Goal: Task Accomplishment & Management: Use online tool/utility

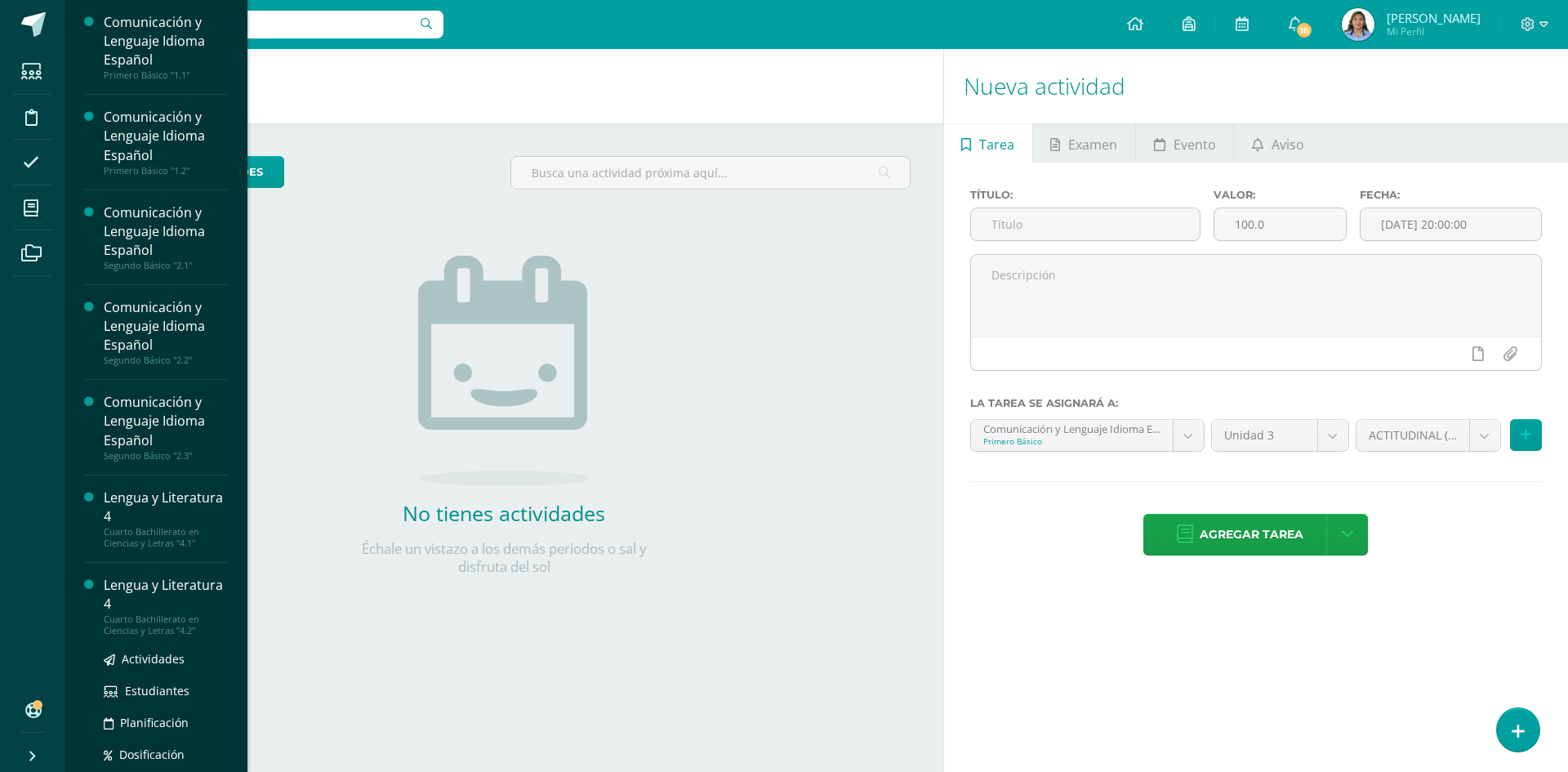
click at [143, 600] on div "Lengua y Literatura 4" at bounding box center [166, 594] width 124 height 37
click at [142, 600] on div "Lengua y Literatura 4" at bounding box center [166, 594] width 124 height 37
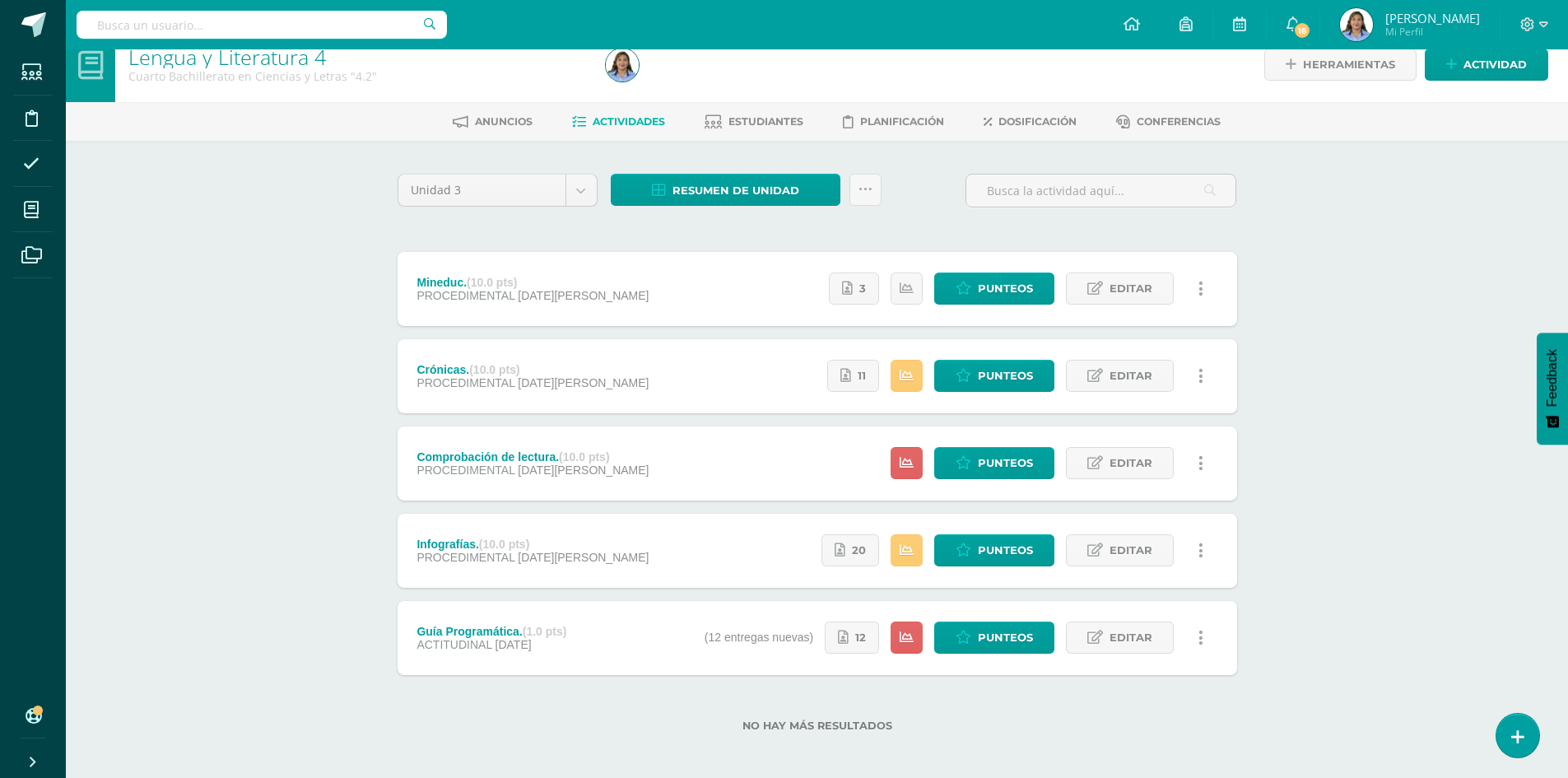
scroll to position [29, 0]
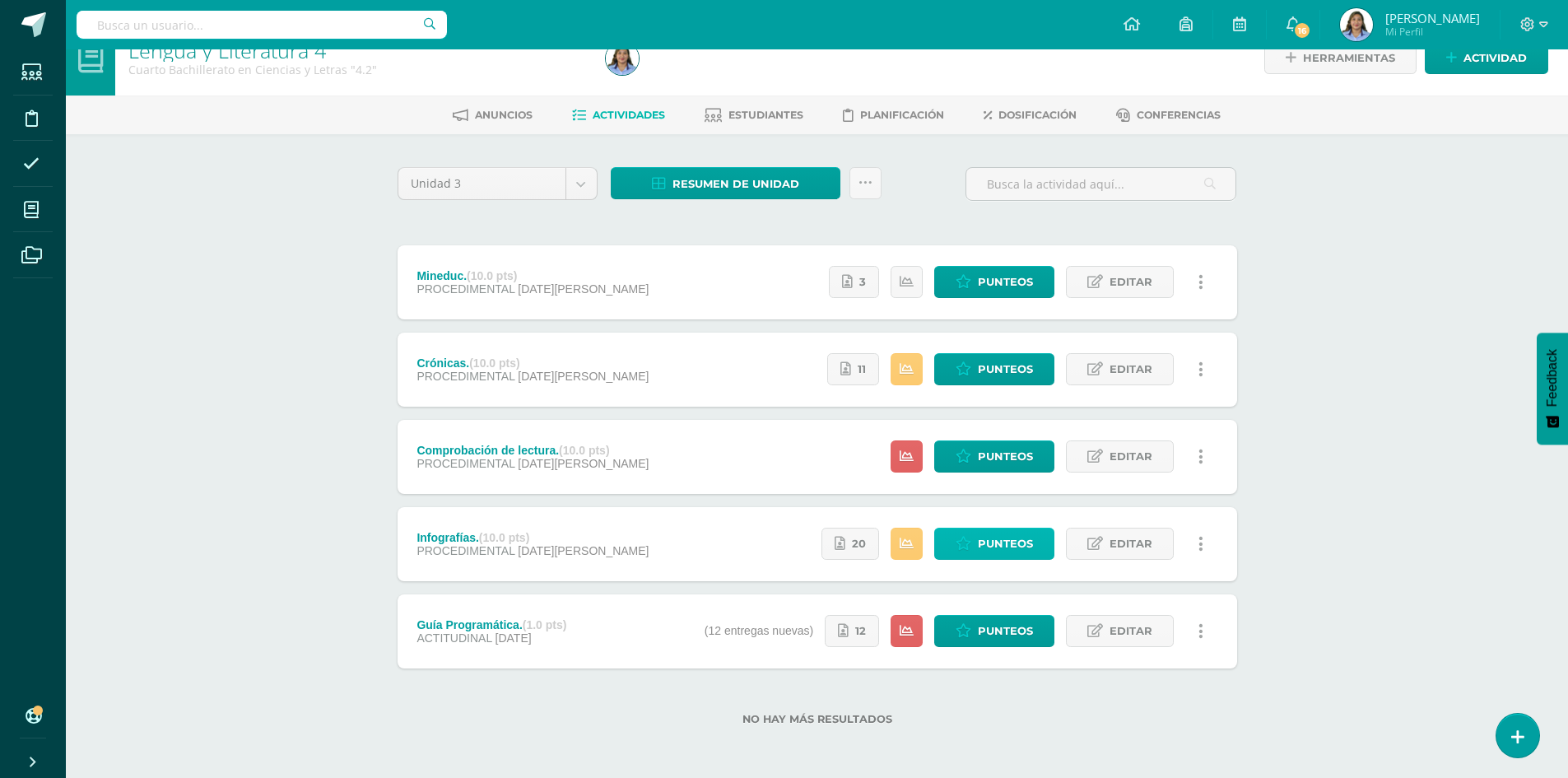
click at [995, 545] on span "Punteos" at bounding box center [1005, 544] width 55 height 31
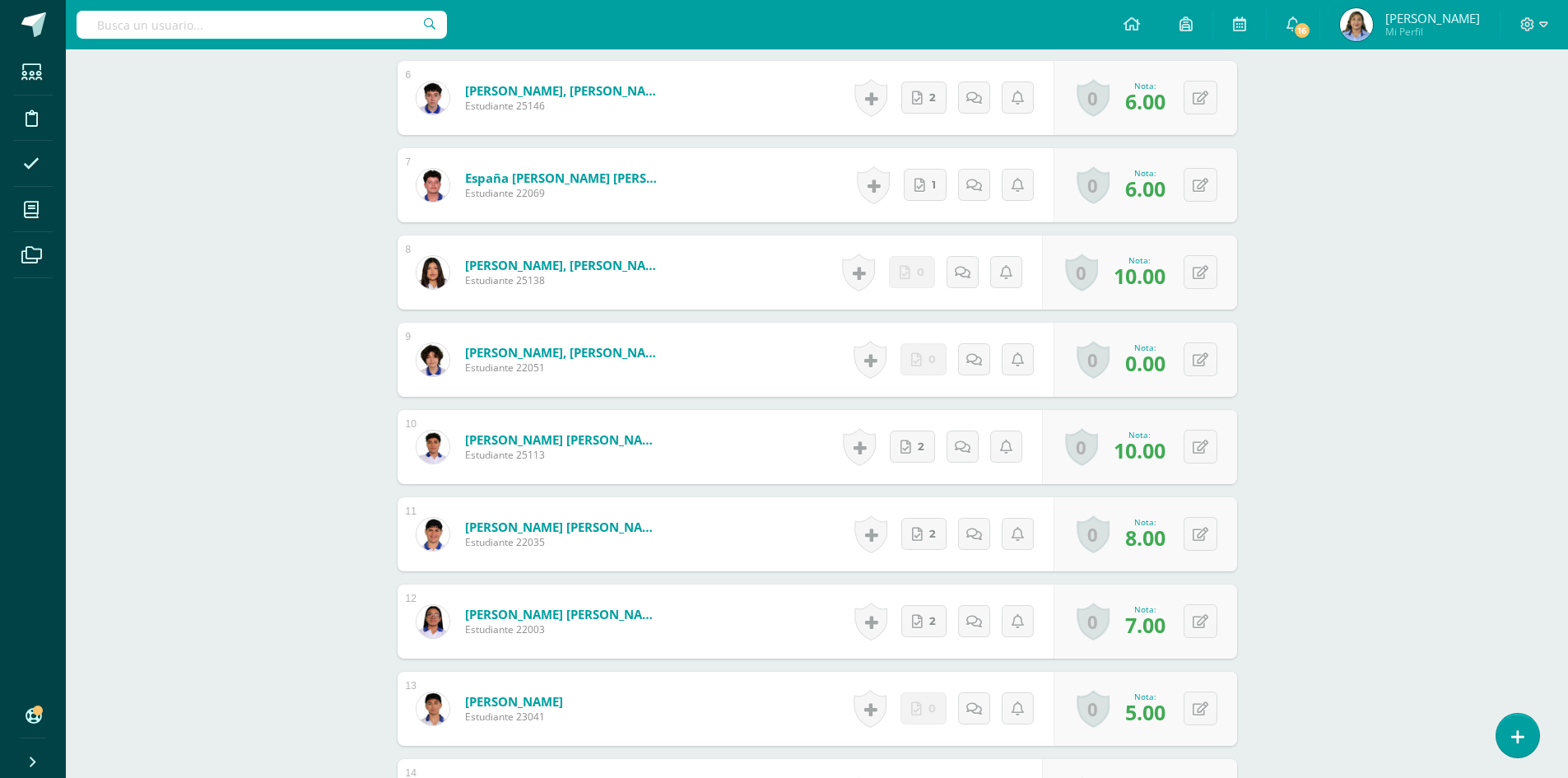
scroll to position [988, 0]
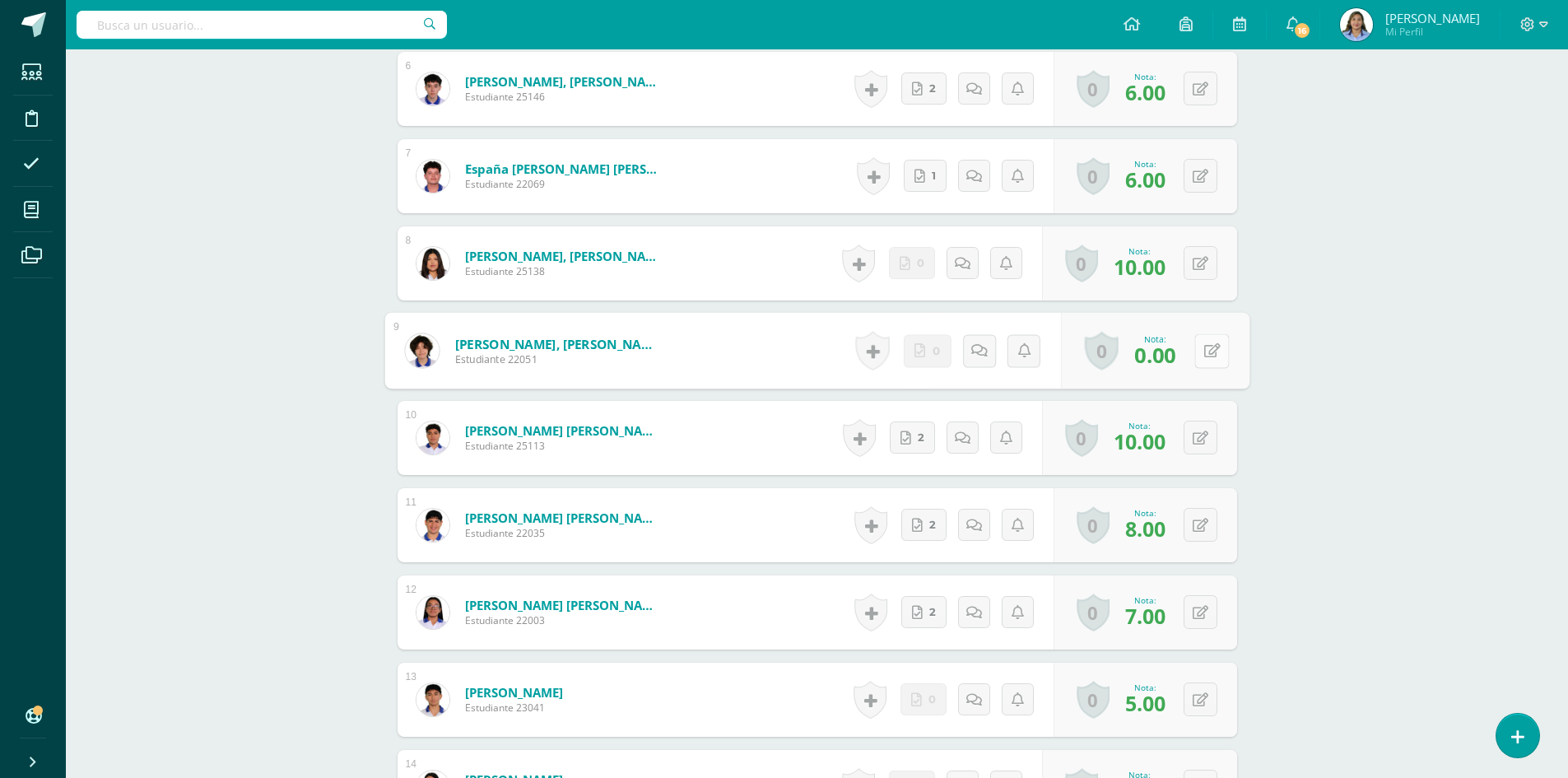
click at [1201, 356] on button at bounding box center [1211, 350] width 35 height 35
type input "6"
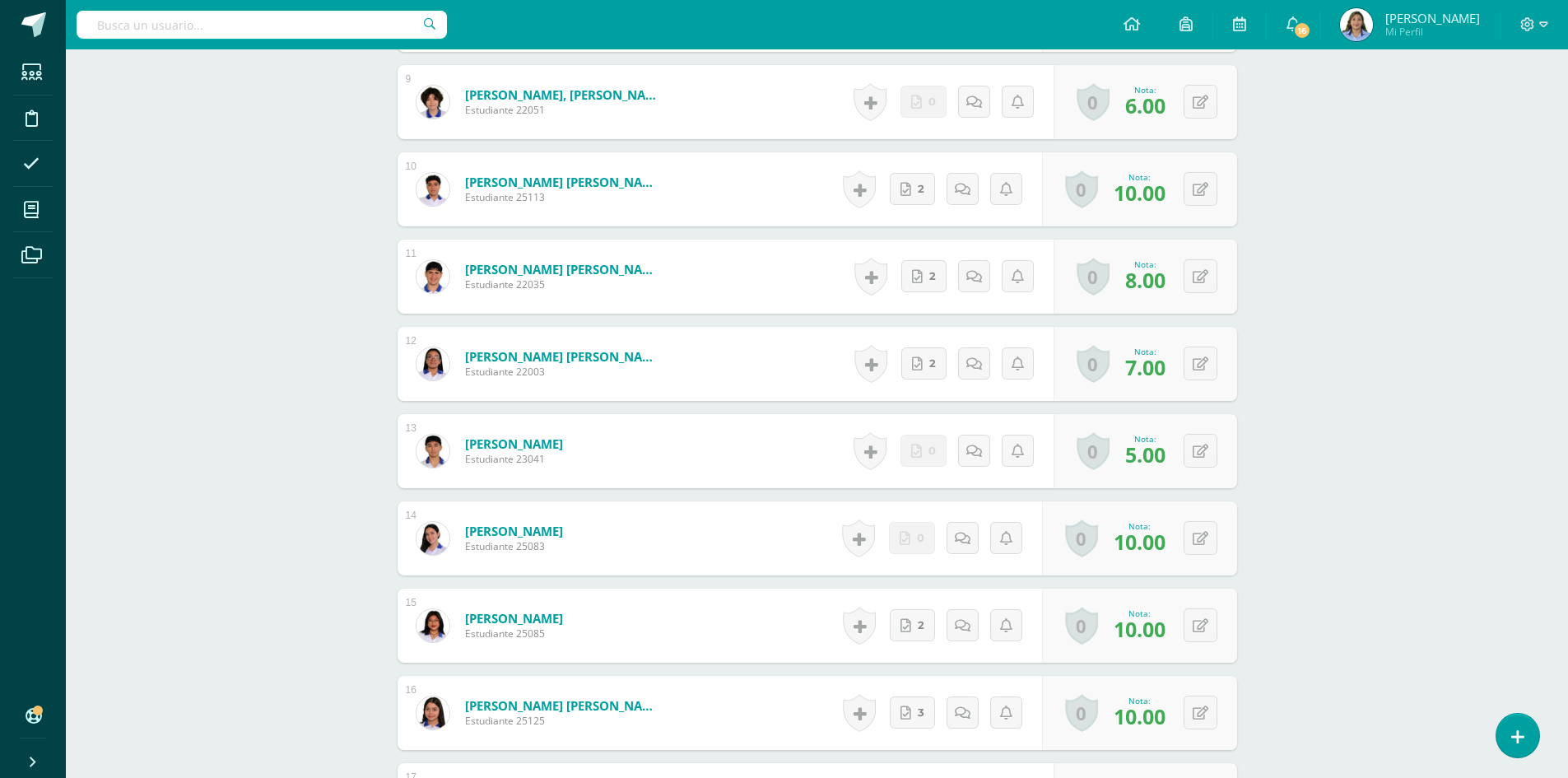
scroll to position [1236, 0]
click at [1214, 457] on button at bounding box center [1201, 452] width 34 height 34
type input "9"
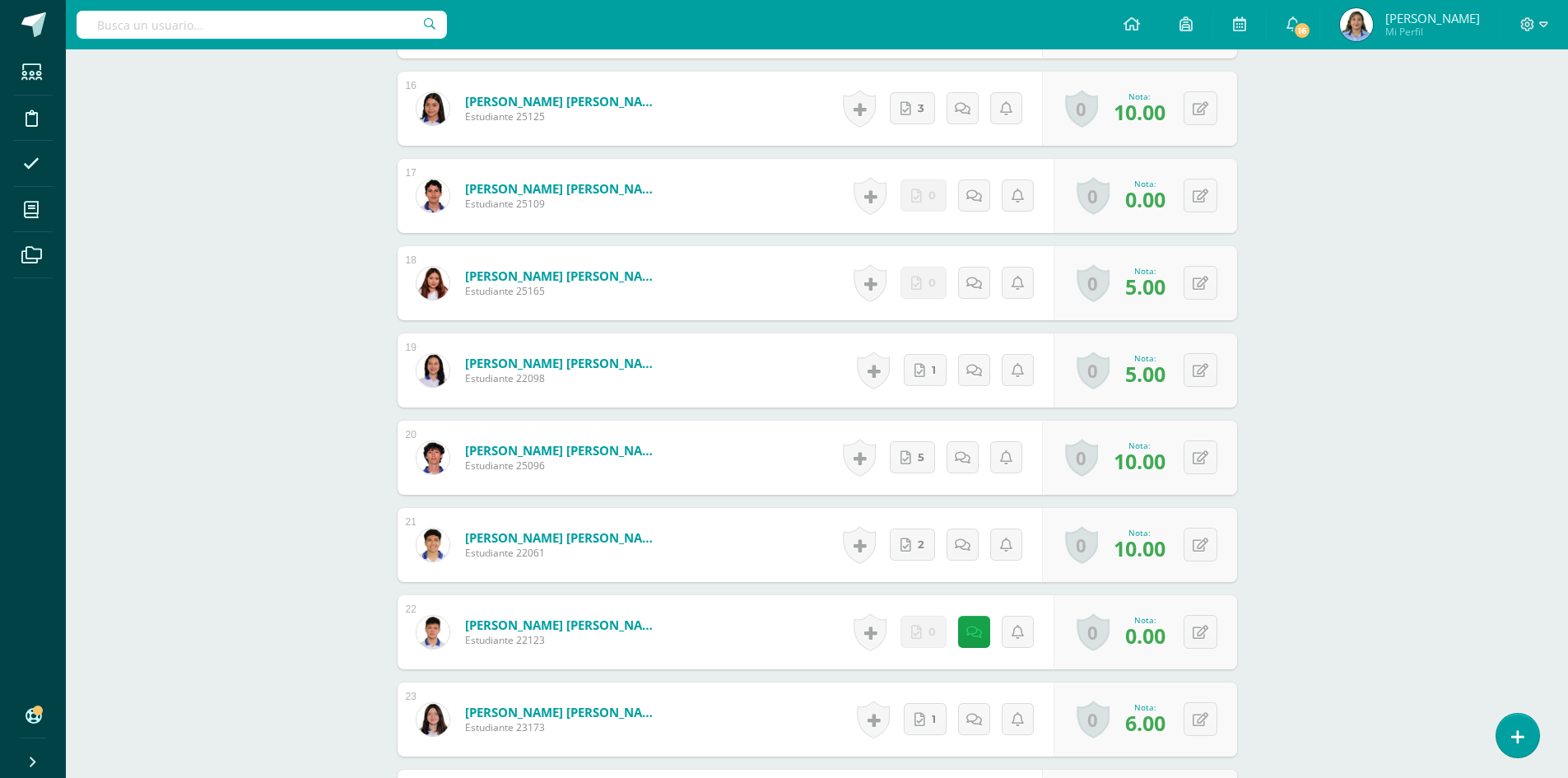
scroll to position [1812, 0]
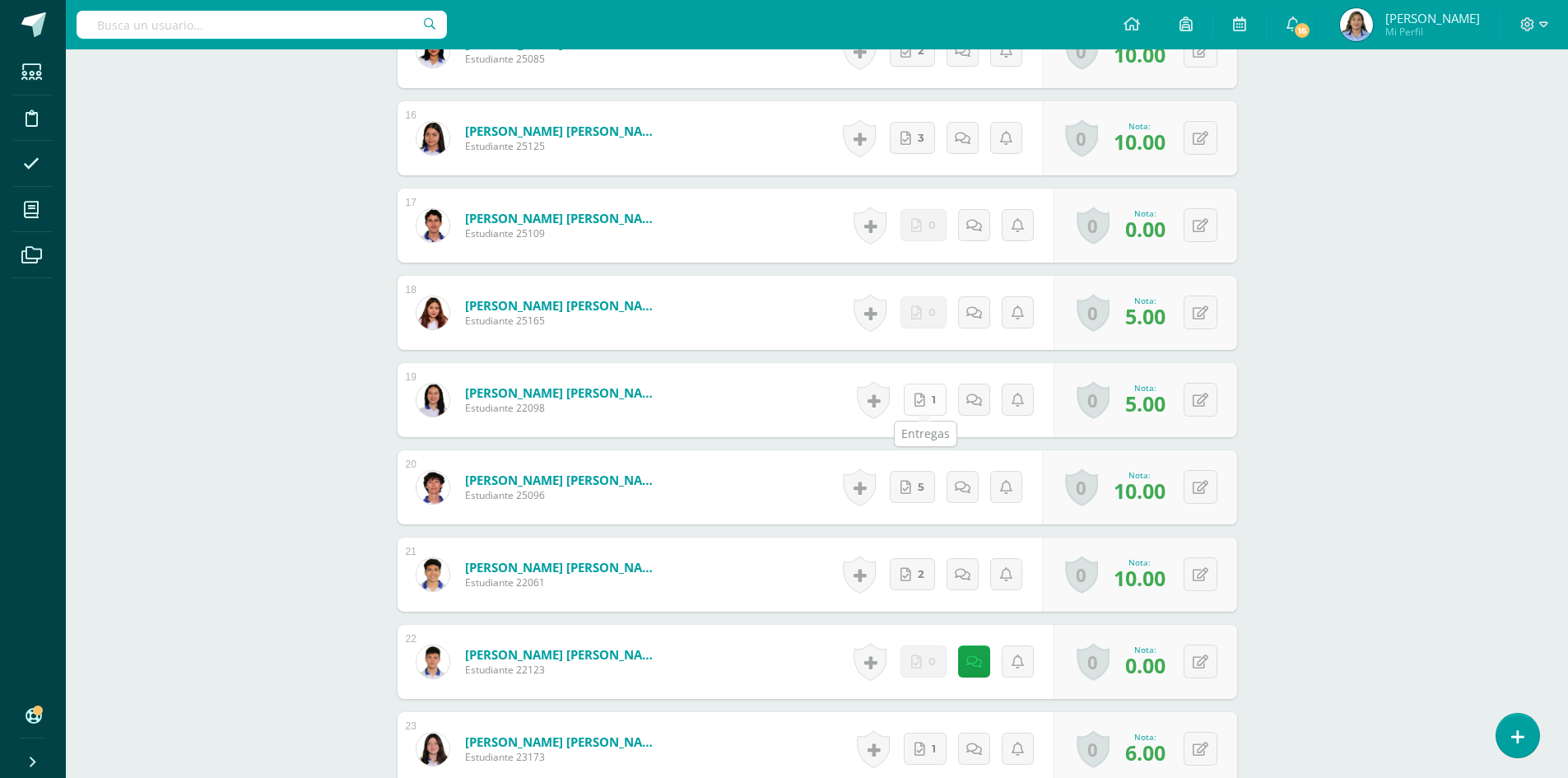
click at [939, 403] on link "1" at bounding box center [925, 400] width 43 height 32
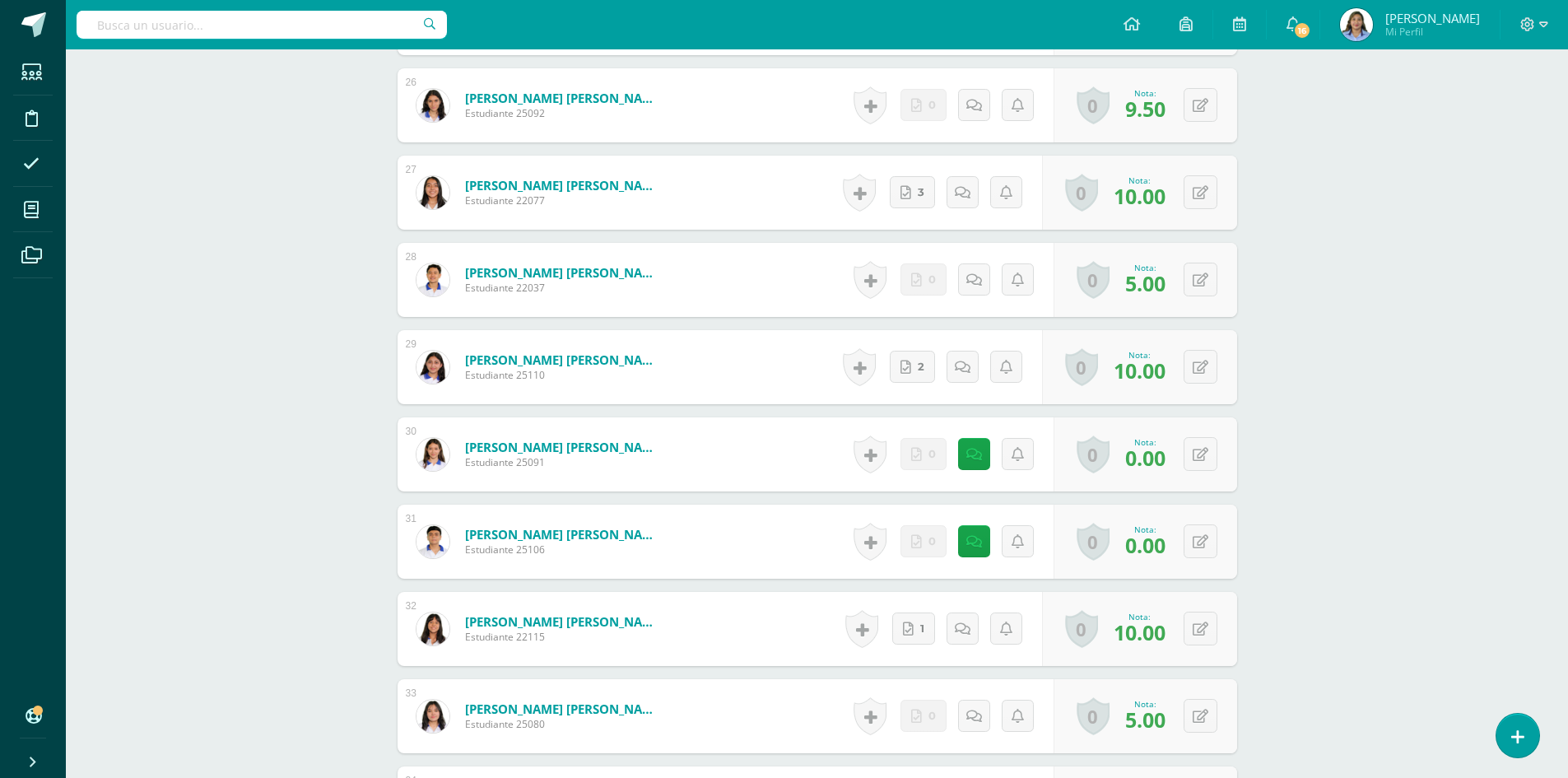
scroll to position [2800, 0]
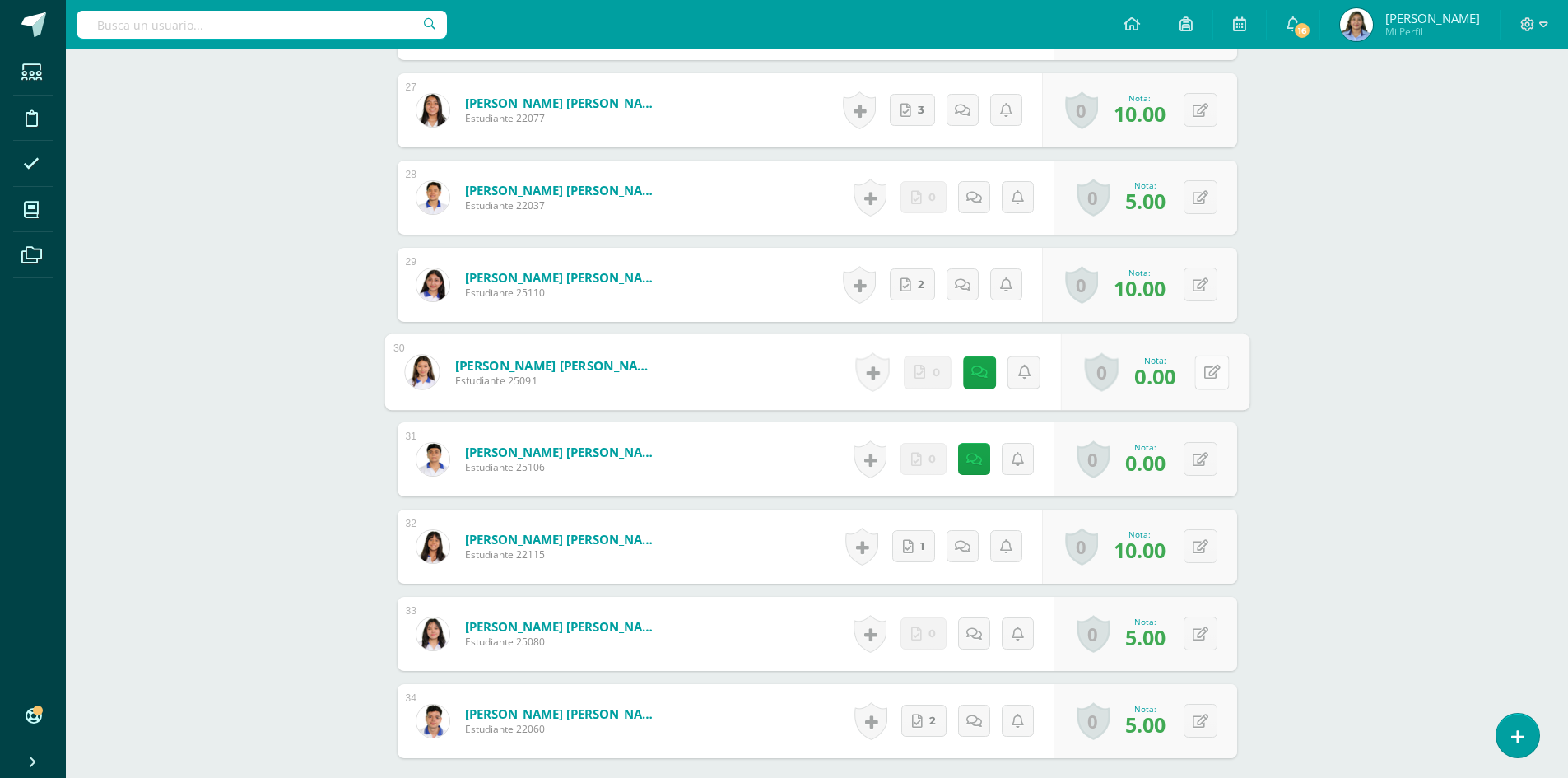
click at [1198, 369] on button at bounding box center [1211, 372] width 35 height 35
type input "5"
click at [1205, 462] on icon at bounding box center [1200, 460] width 15 height 14
click at [1169, 467] on icon at bounding box center [1168, 464] width 14 height 14
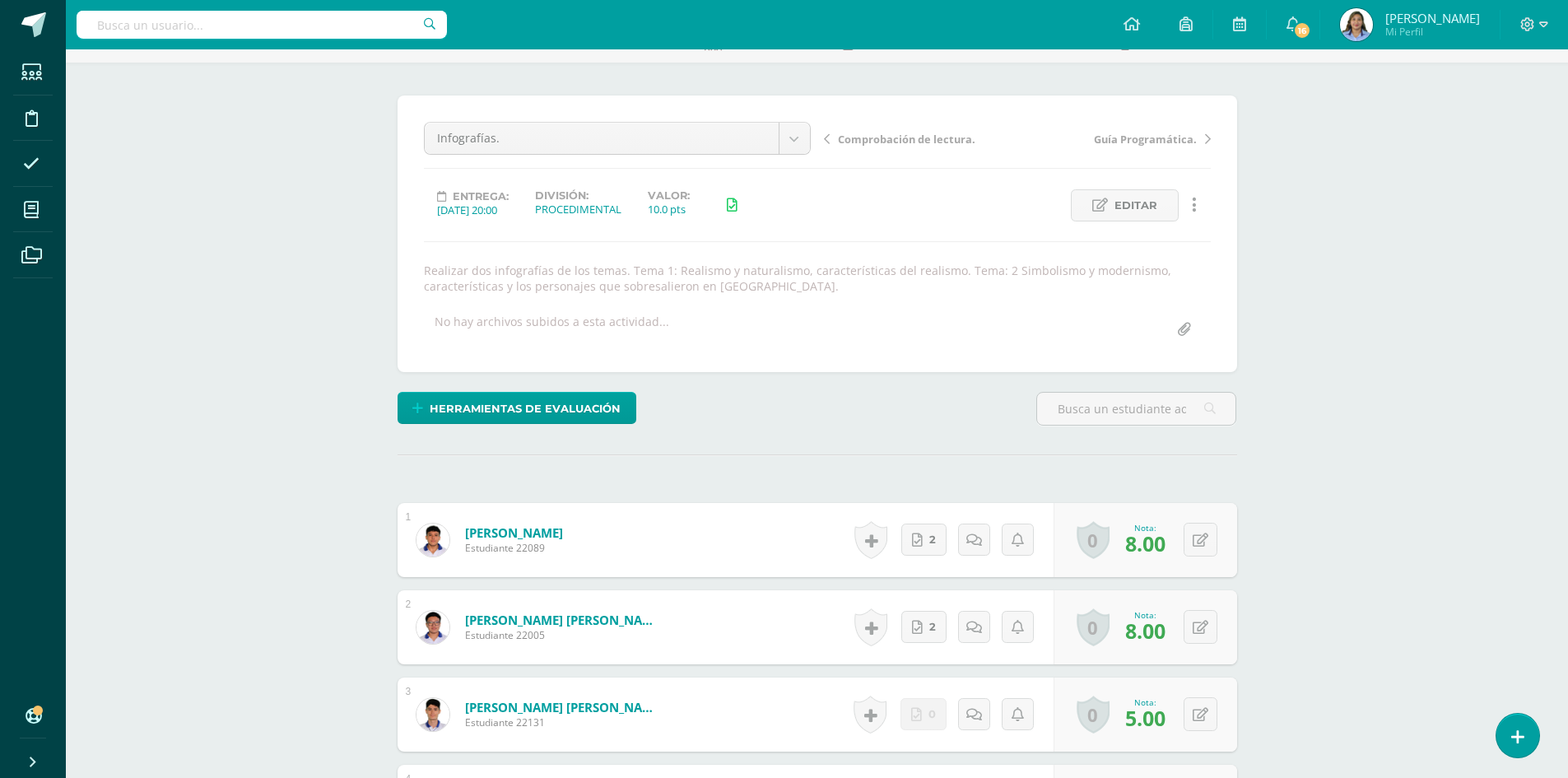
scroll to position [0, 0]
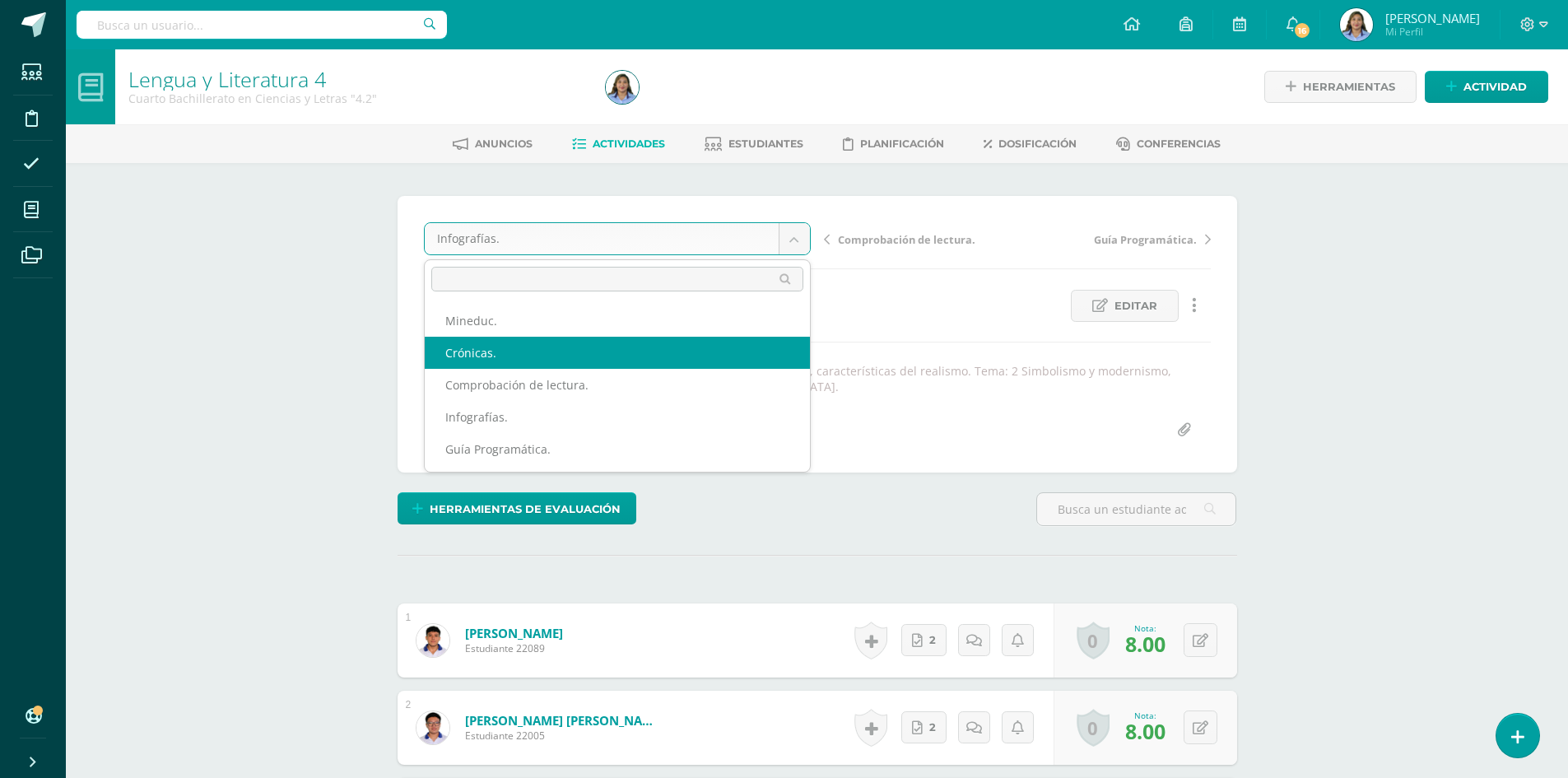
select select "/dashboard/teacher/grade-activity/41957/"
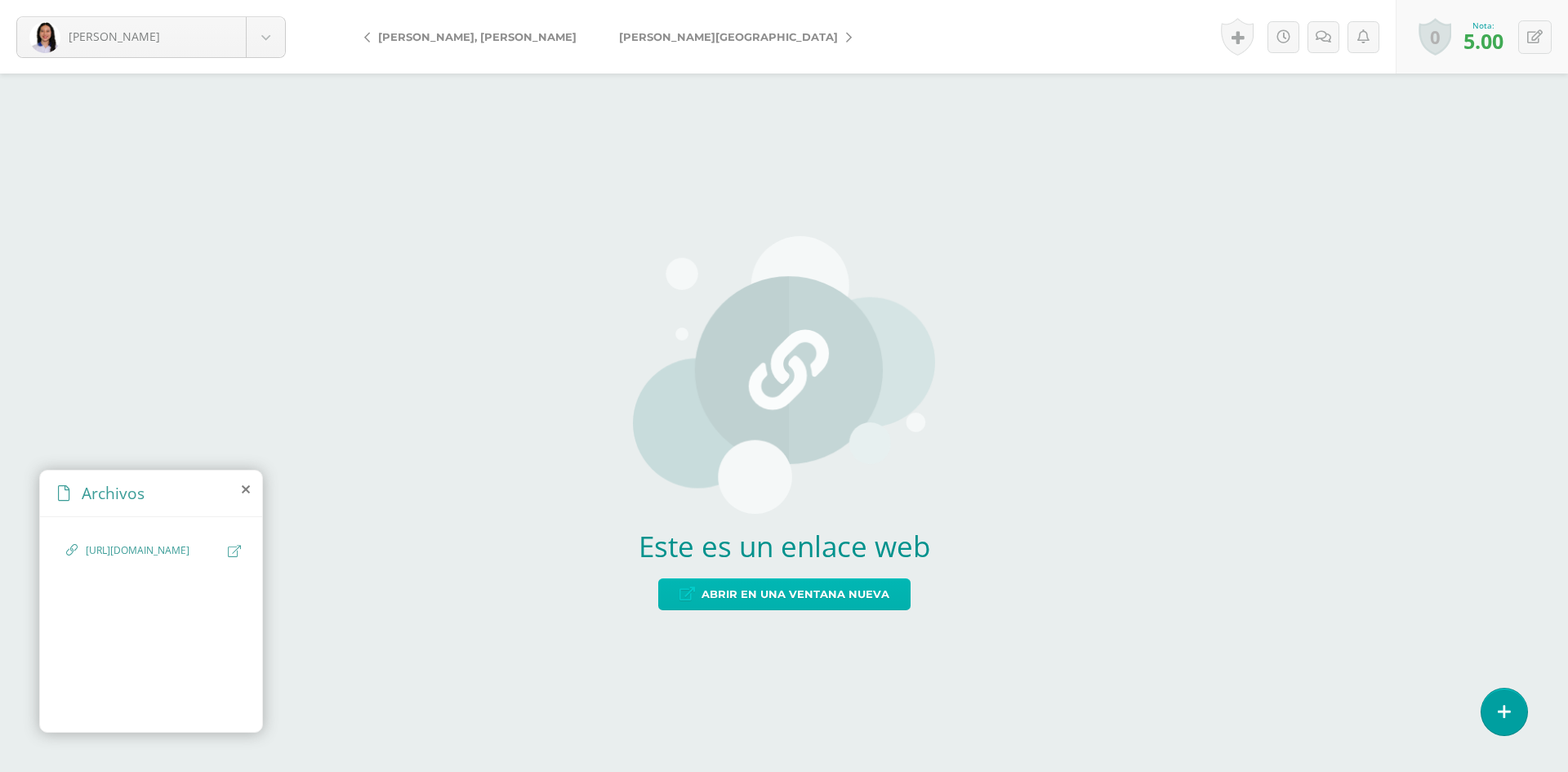
click at [822, 597] on span "Abrir en una ventana nueva" at bounding box center [795, 594] width 188 height 30
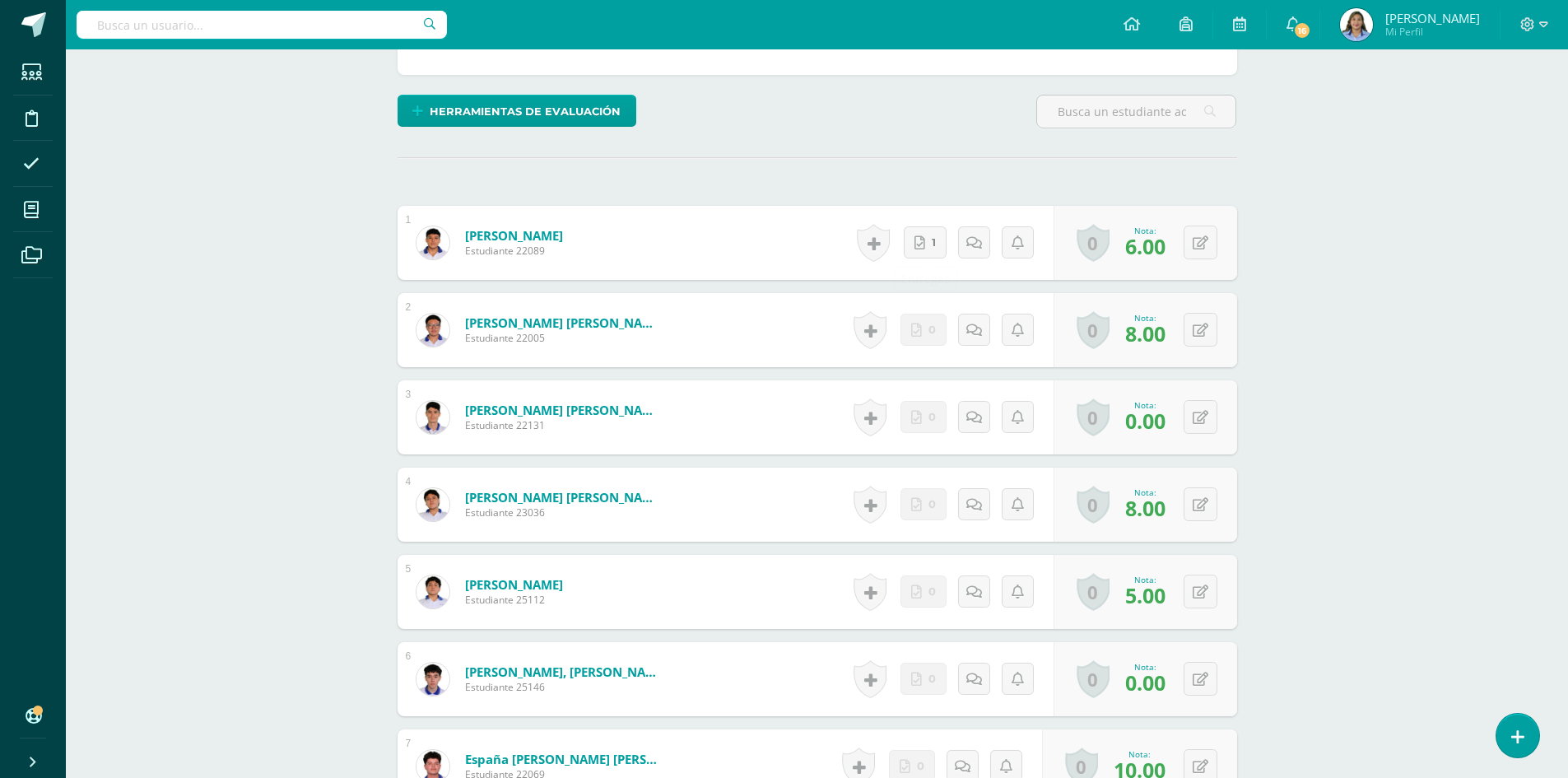
scroll to position [414, 0]
click at [922, 247] on icon at bounding box center [923, 241] width 11 height 14
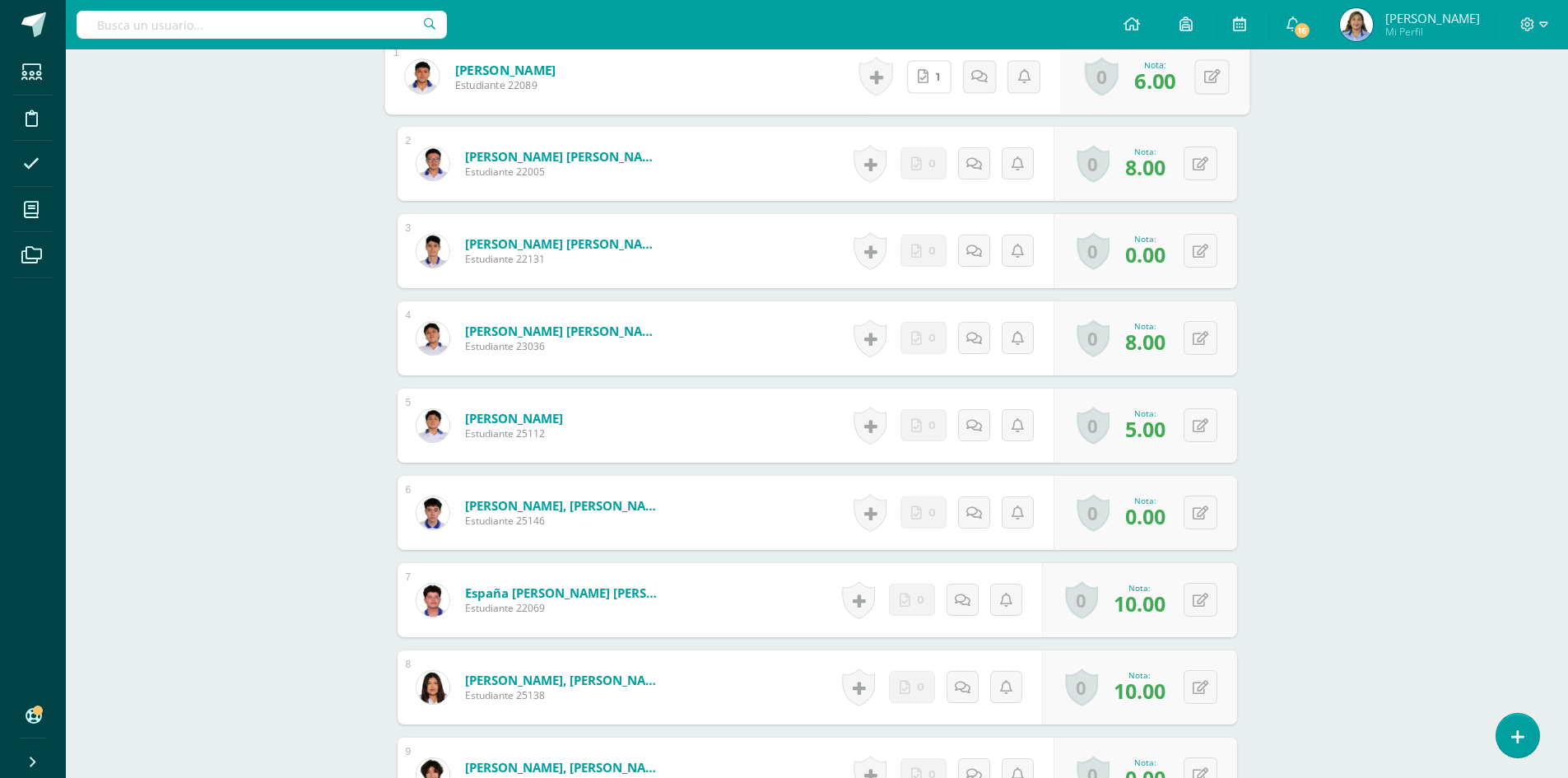
scroll to position [662, 0]
